Goal: Check status: Check status

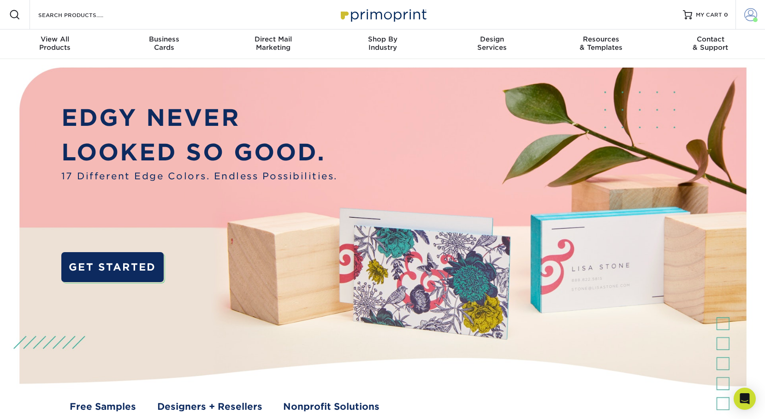
click at [753, 12] on span at bounding box center [750, 14] width 13 height 13
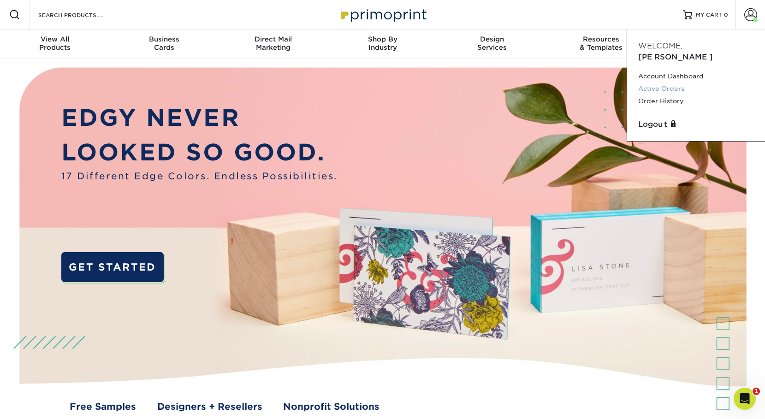
click at [672, 83] on link "Active Orders" at bounding box center [696, 89] width 116 height 12
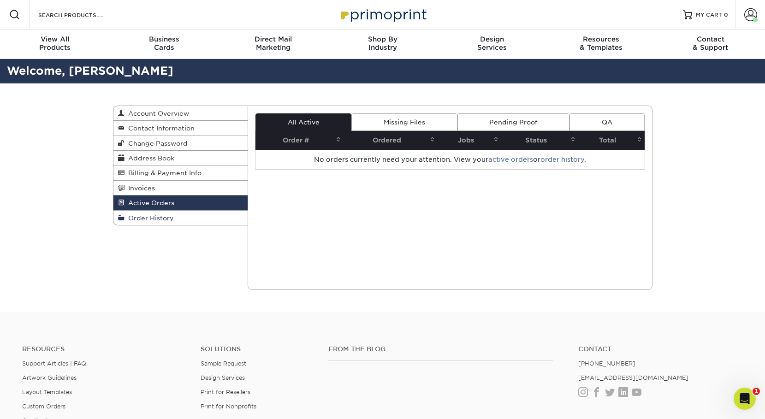
click at [153, 219] on span "Order History" at bounding box center [149, 217] width 49 height 7
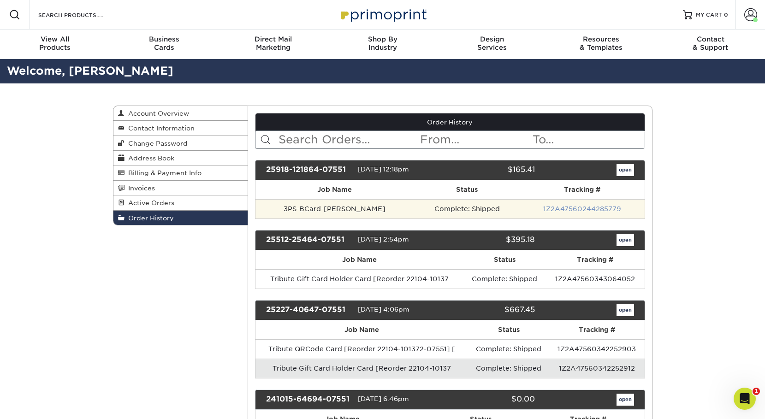
click at [599, 209] on link "1Z2A47560244285779" at bounding box center [582, 208] width 78 height 7
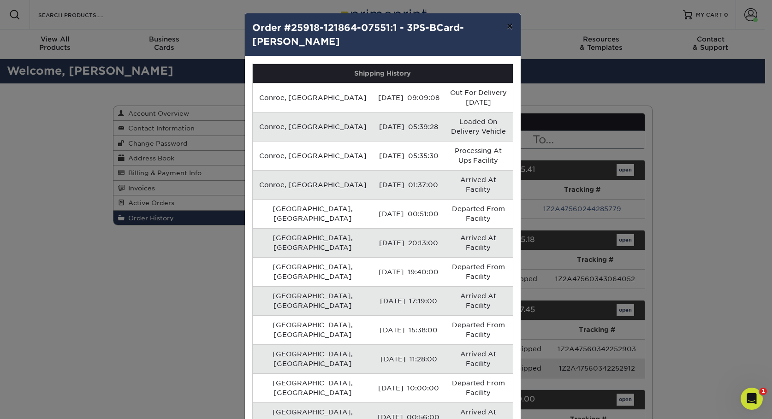
click at [506, 26] on button "×" at bounding box center [509, 26] width 21 height 26
